Goal: Task Accomplishment & Management: Manage account settings

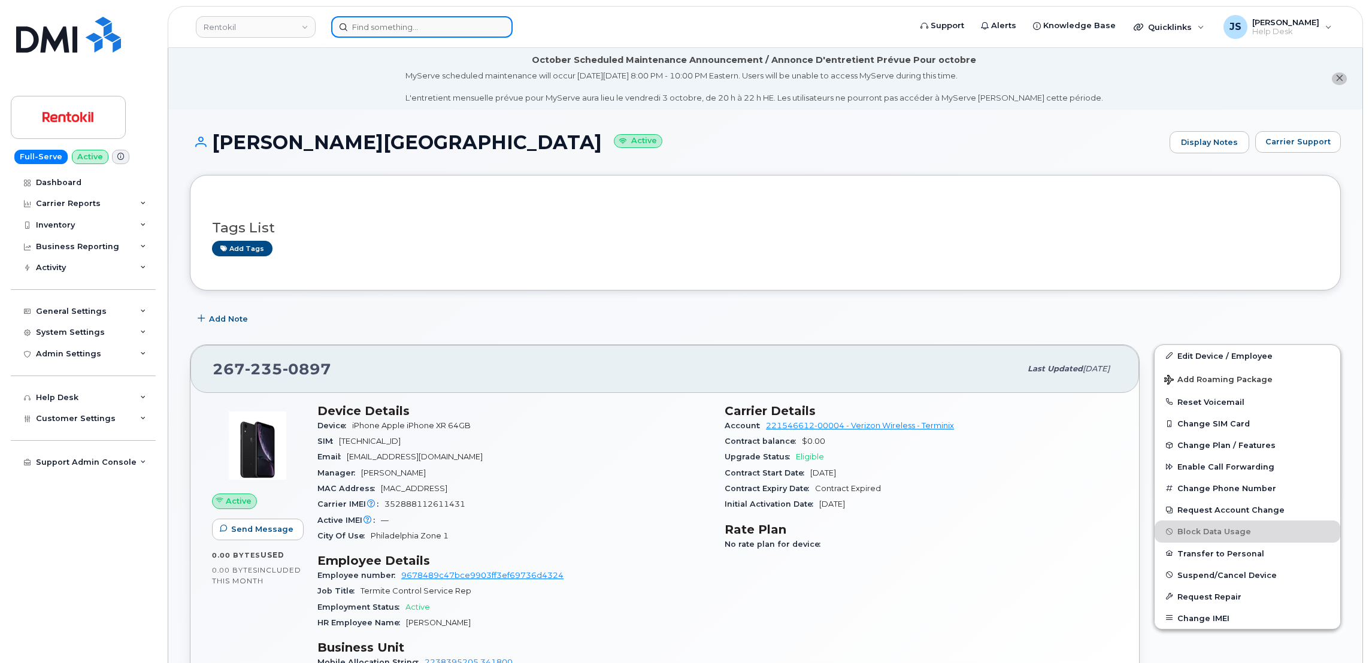
click at [421, 22] on input at bounding box center [422, 27] width 182 height 22
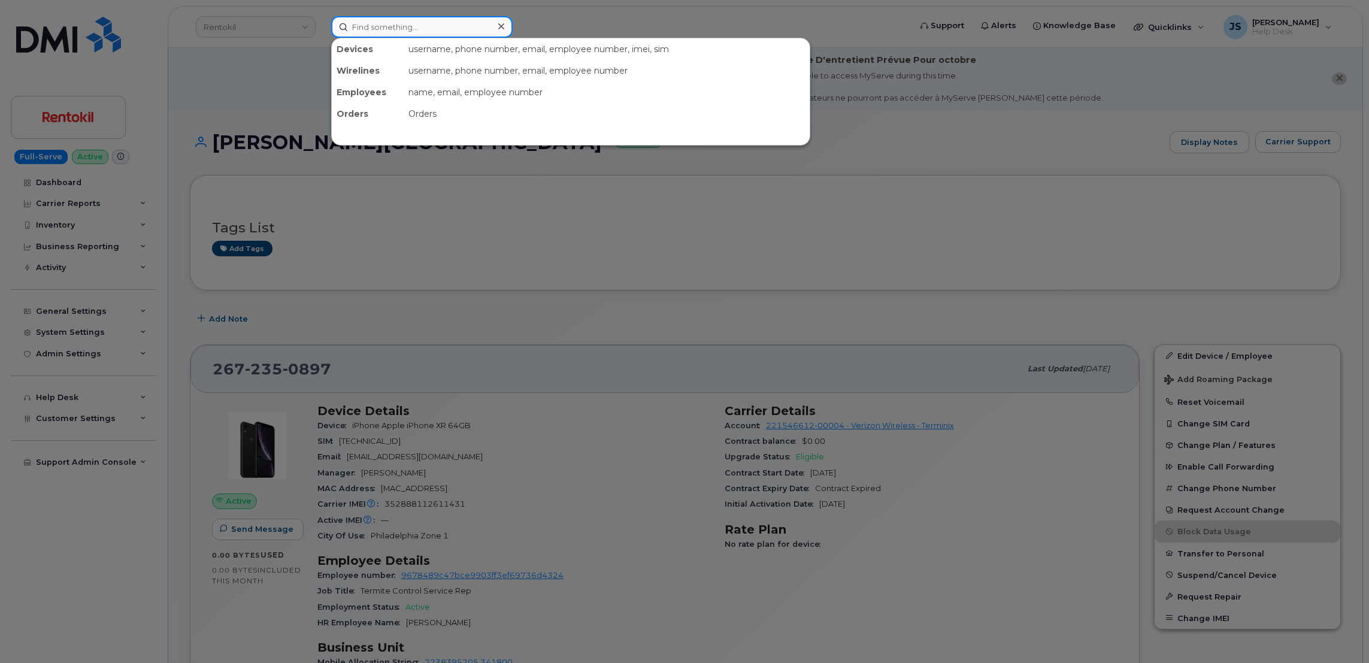
paste input "6046792447"
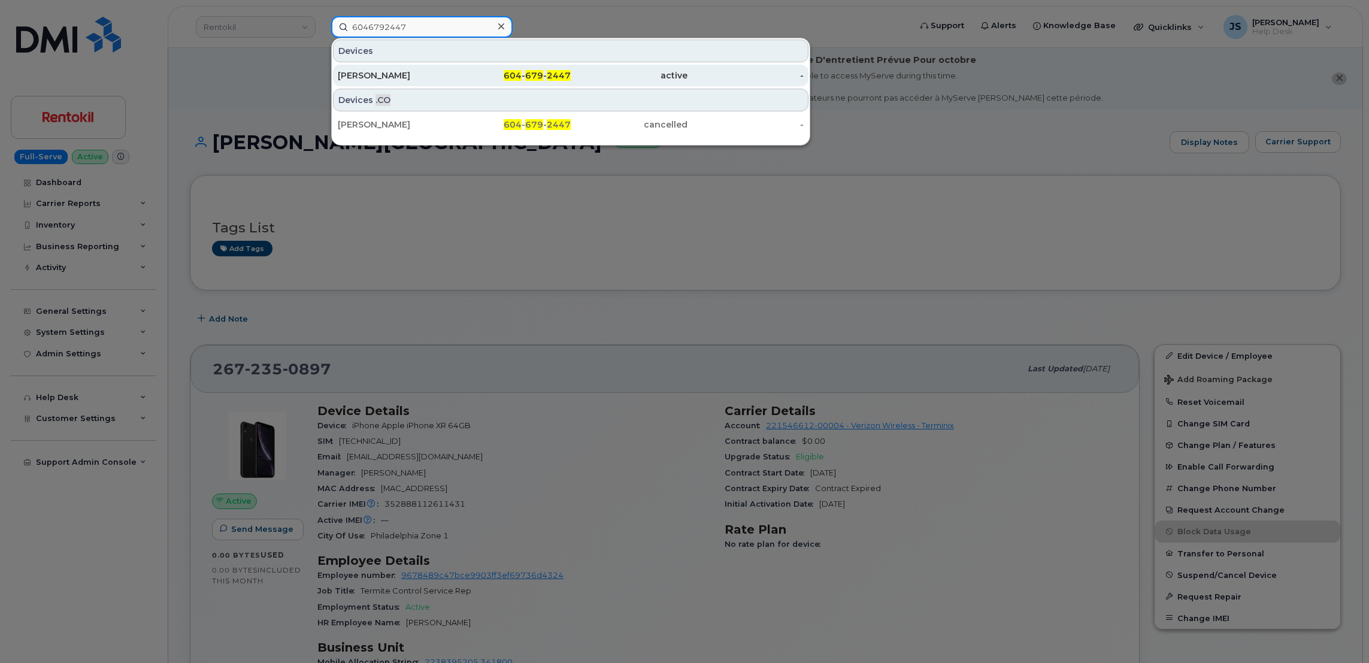
type input "6046792447"
click at [420, 71] on div "[PERSON_NAME]" at bounding box center [396, 75] width 117 height 12
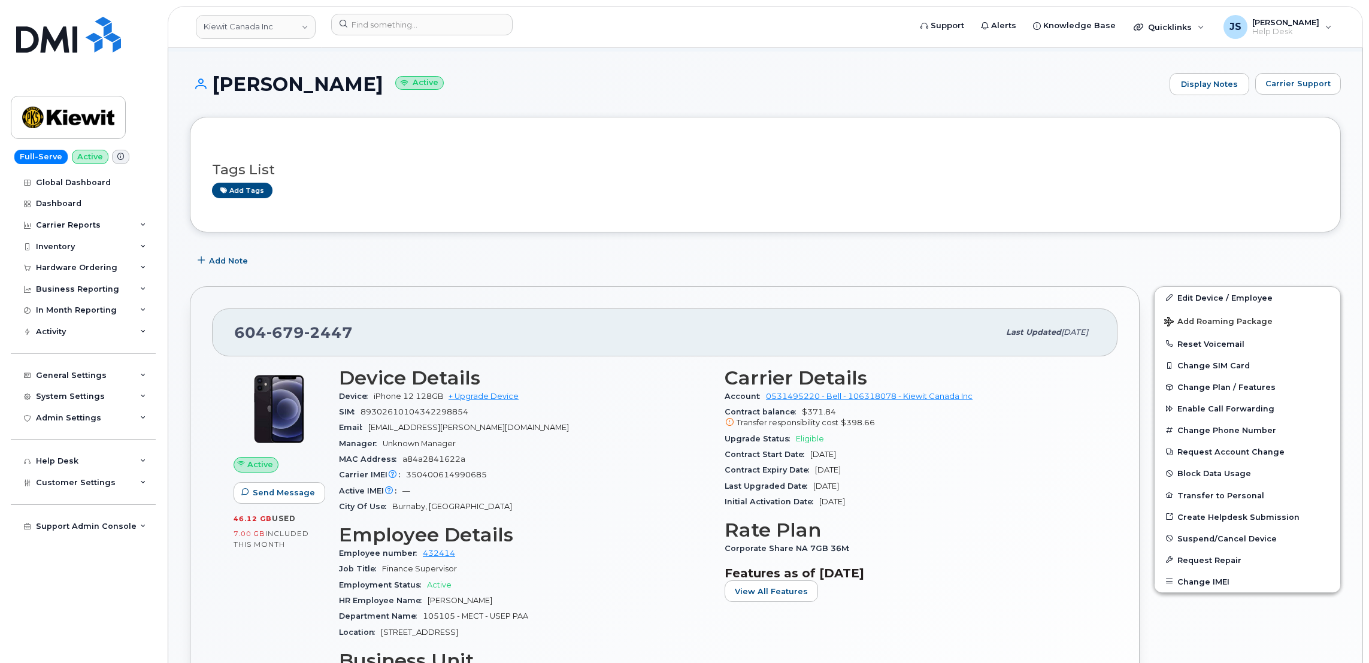
scroll to position [90, 0]
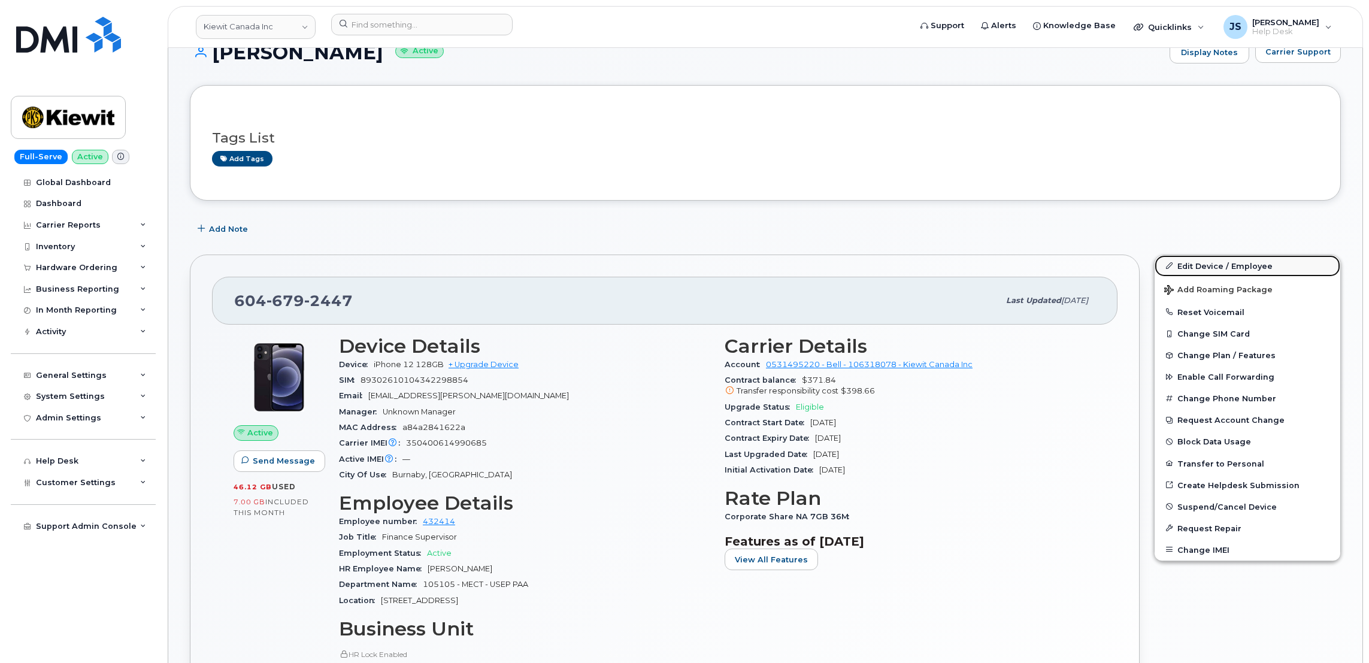
click at [1218, 270] on link "Edit Device / Employee" at bounding box center [1248, 266] width 186 height 22
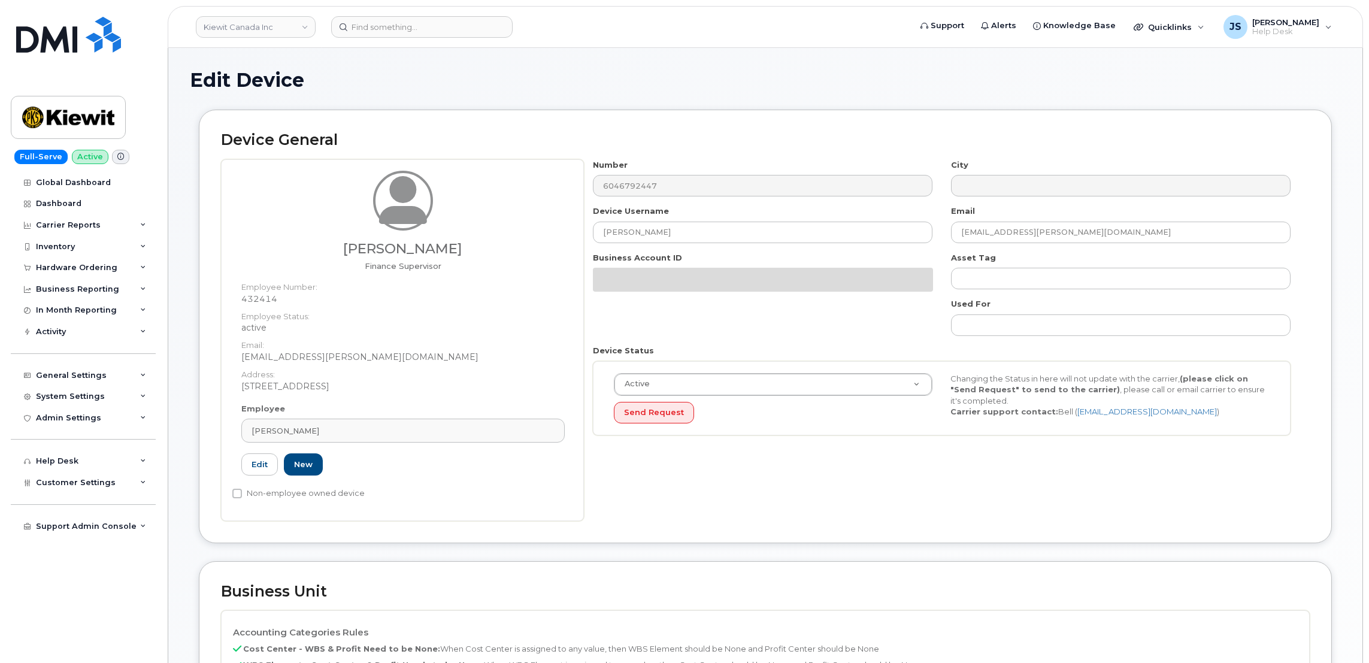
select select "14059"
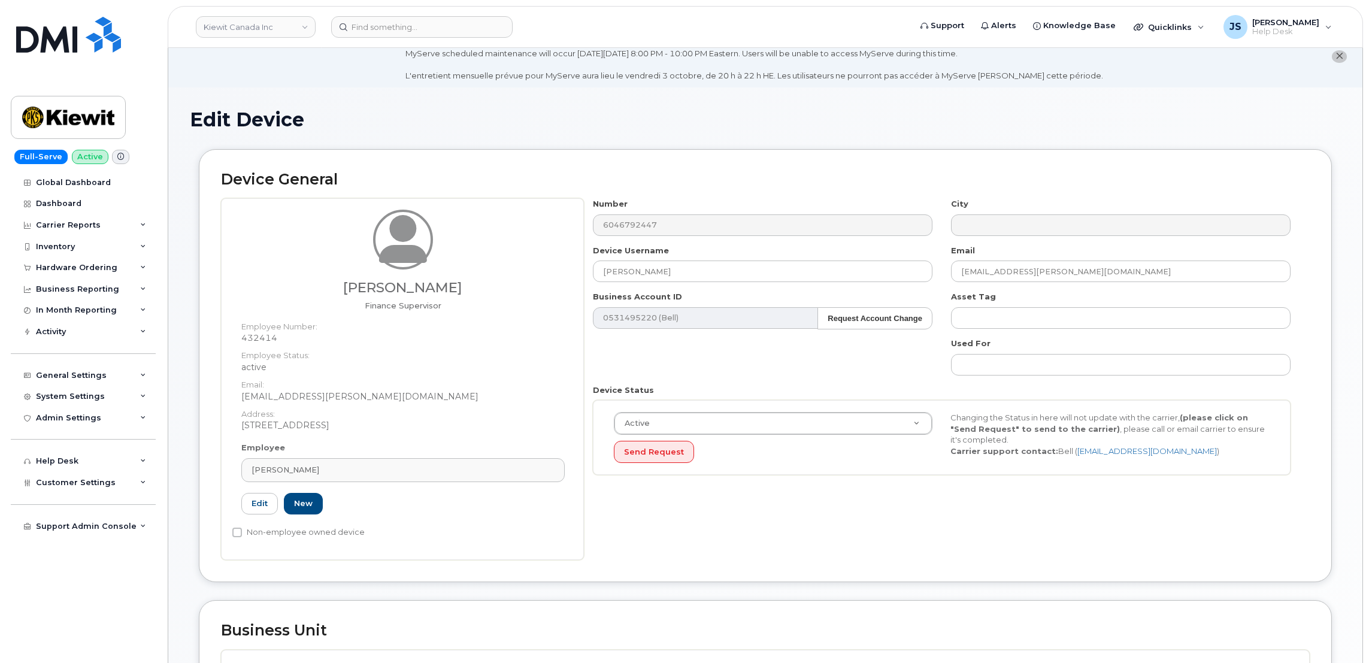
scroll to position [19, 0]
